Goal: Find specific page/section: Find specific page/section

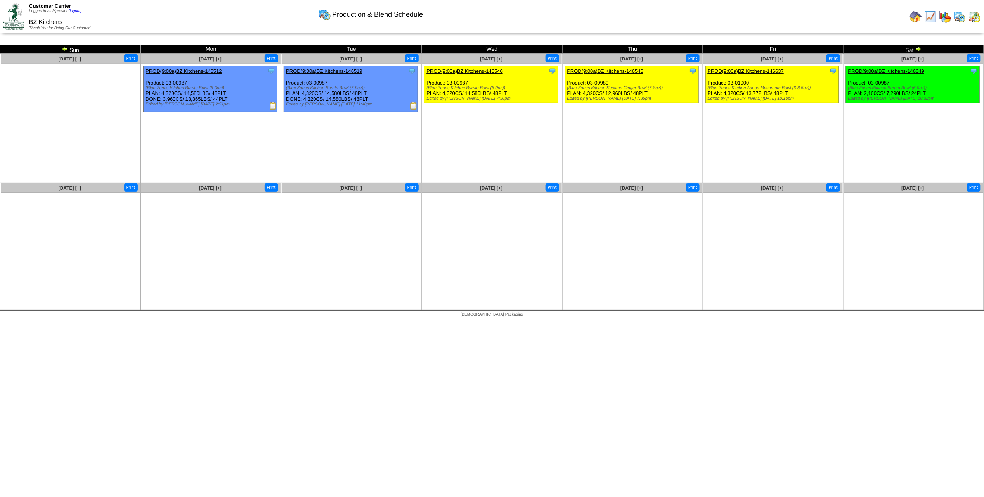
click at [66, 48] on img at bounding box center [65, 49] width 6 height 6
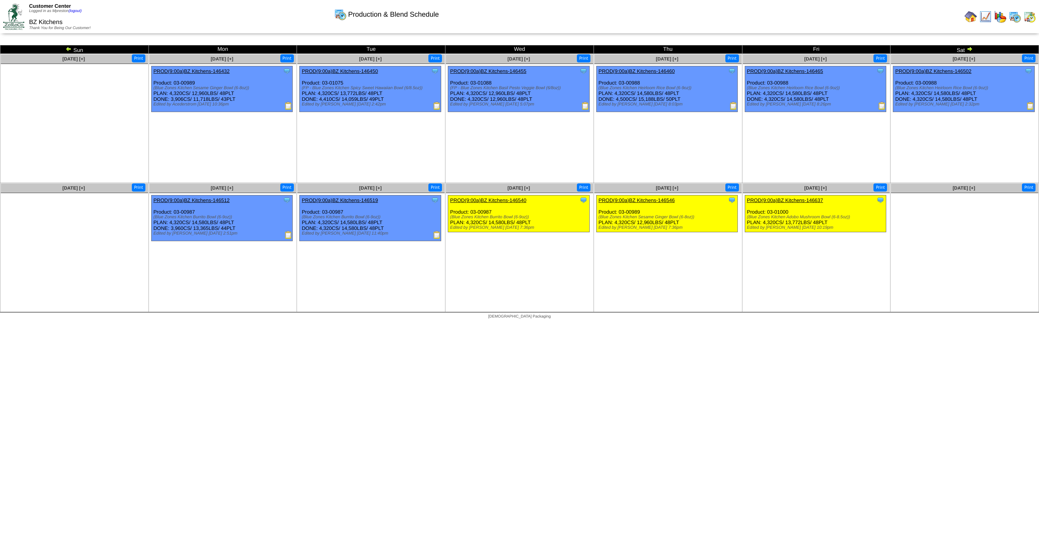
click at [983, 18] on img at bounding box center [1030, 16] width 12 height 12
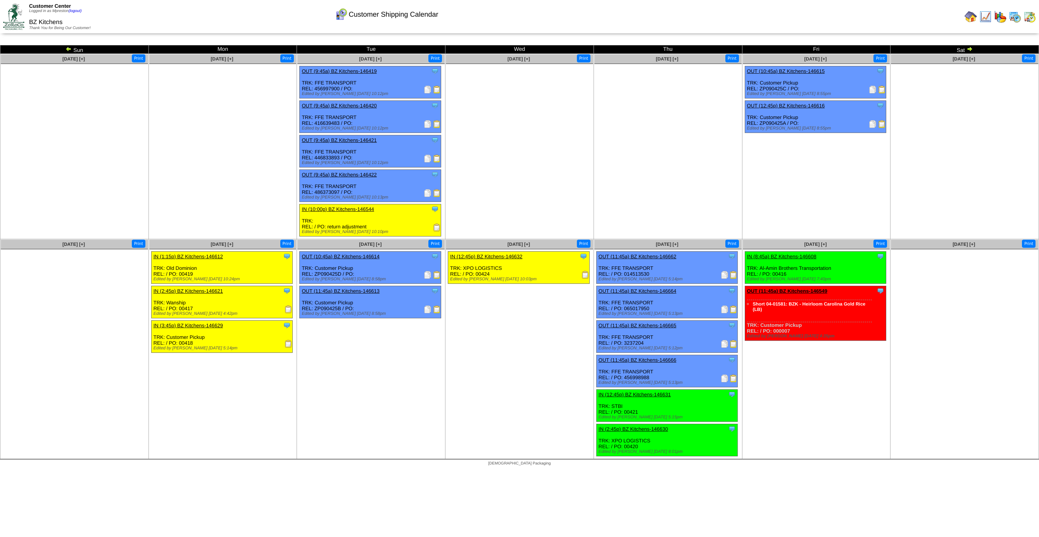
click at [971, 48] on img at bounding box center [970, 49] width 6 height 6
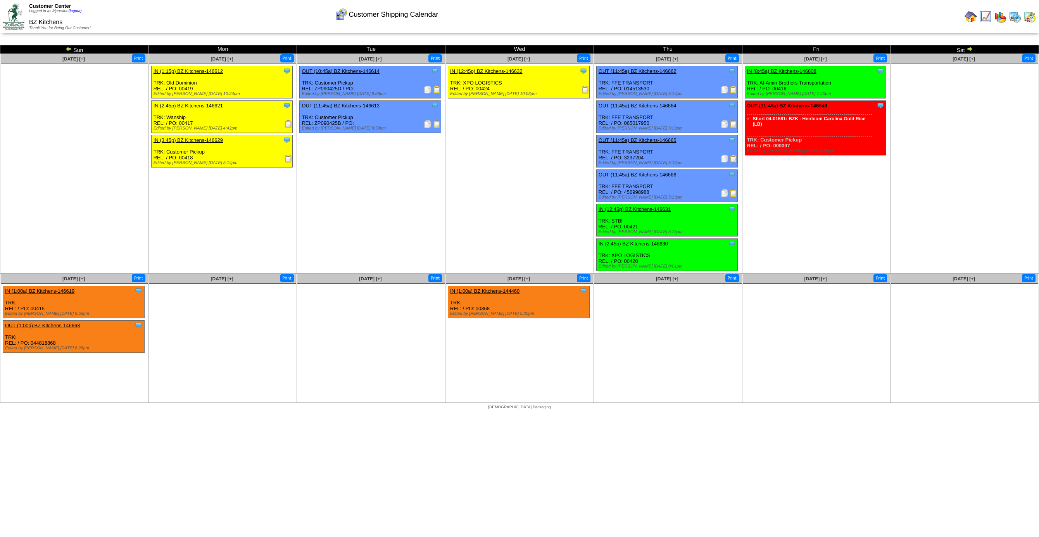
click at [1019, 18] on img at bounding box center [1015, 16] width 12 height 12
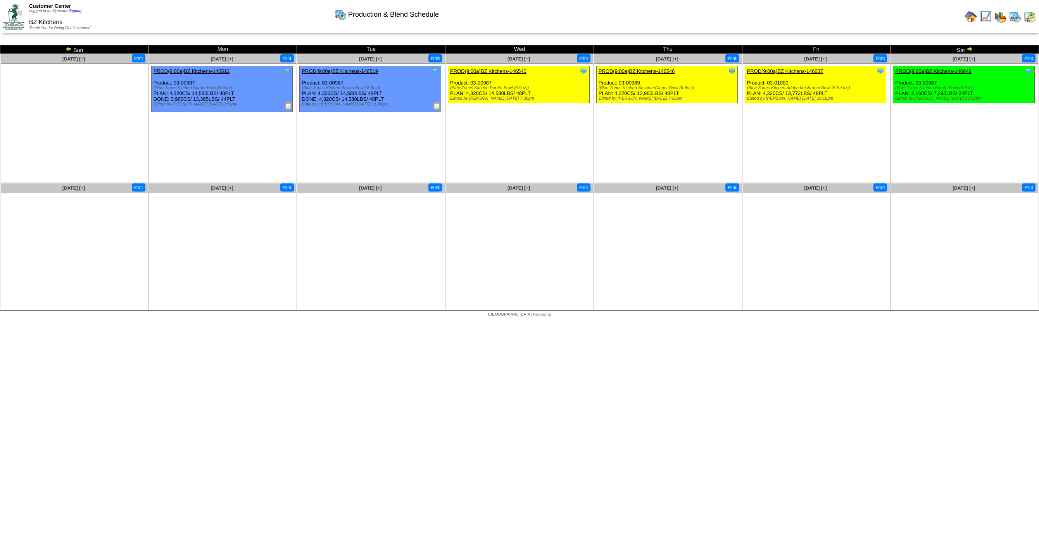
click at [68, 49] on img at bounding box center [69, 49] width 6 height 6
